Goal: Transaction & Acquisition: Purchase product/service

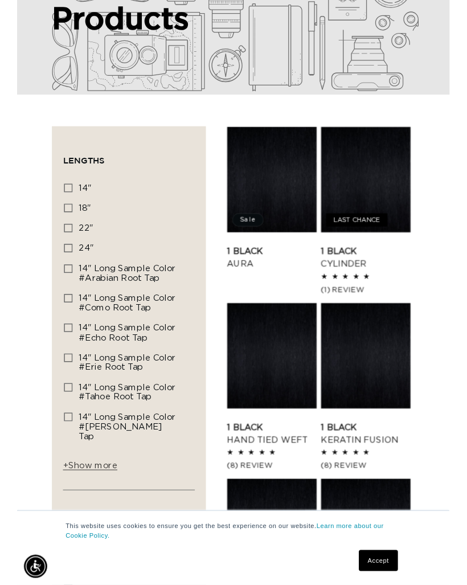
scroll to position [144, 0]
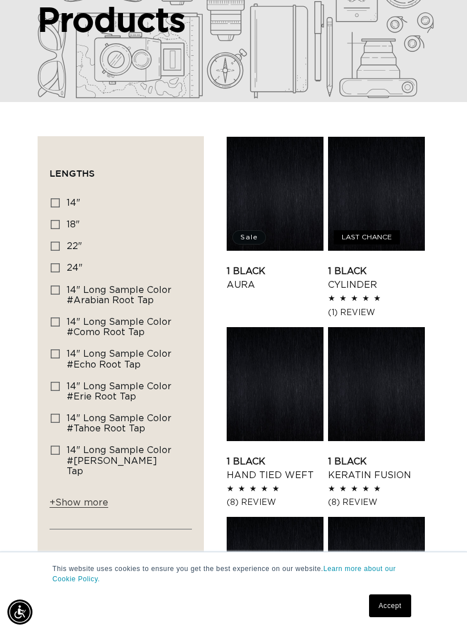
click at [59, 224] on icon at bounding box center [55, 224] width 9 height 9
click at [59, 224] on input "18" 18" (220 products)" at bounding box center [55, 224] width 9 height 9
checkbox input "true"
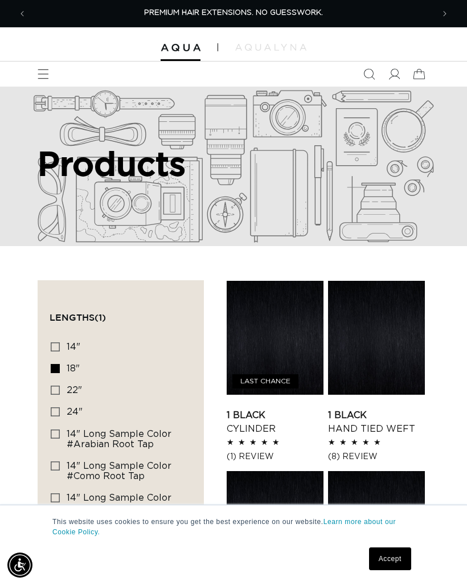
click at [46, 68] on icon "Menu" at bounding box center [43, 73] width 11 height 11
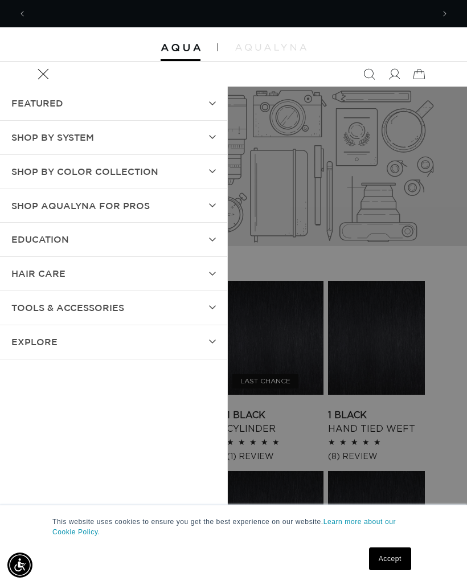
scroll to position [0, 407]
click at [168, 344] on summary "EXPLORE" at bounding box center [113, 342] width 227 height 34
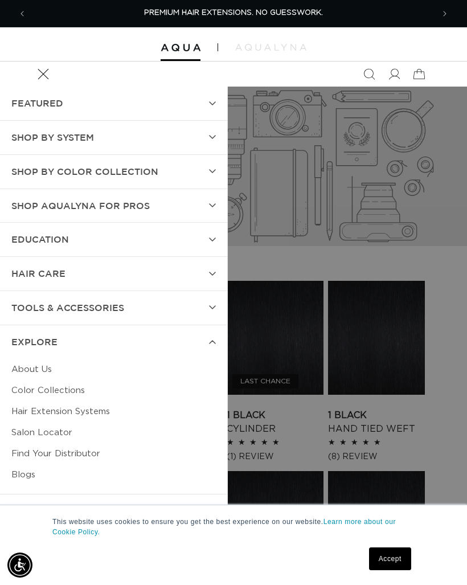
click at [118, 161] on summary "Shop by Color Collection" at bounding box center [113, 172] width 227 height 34
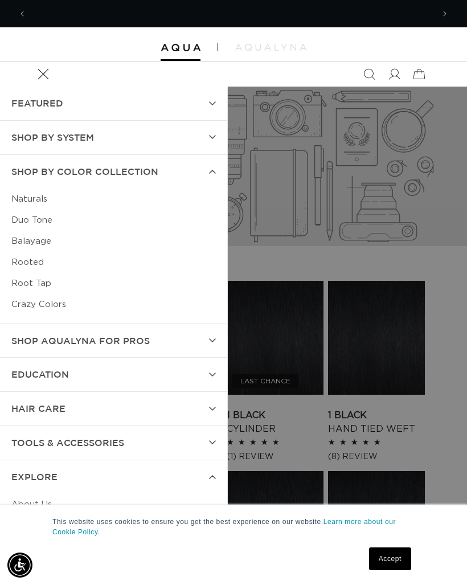
scroll to position [0, 407]
click at [45, 217] on link "Duo Tone" at bounding box center [113, 220] width 205 height 21
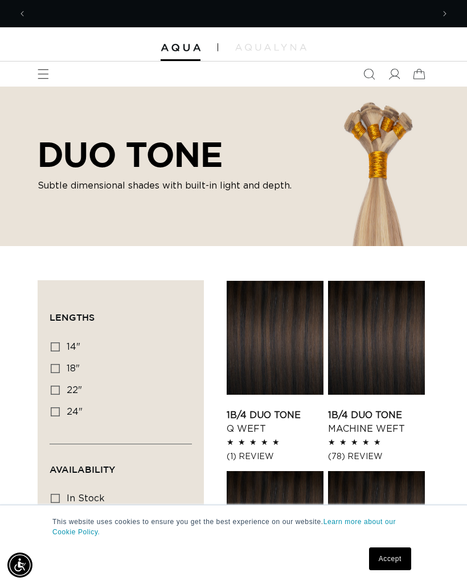
scroll to position [0, 814]
